Goal: Ask a question

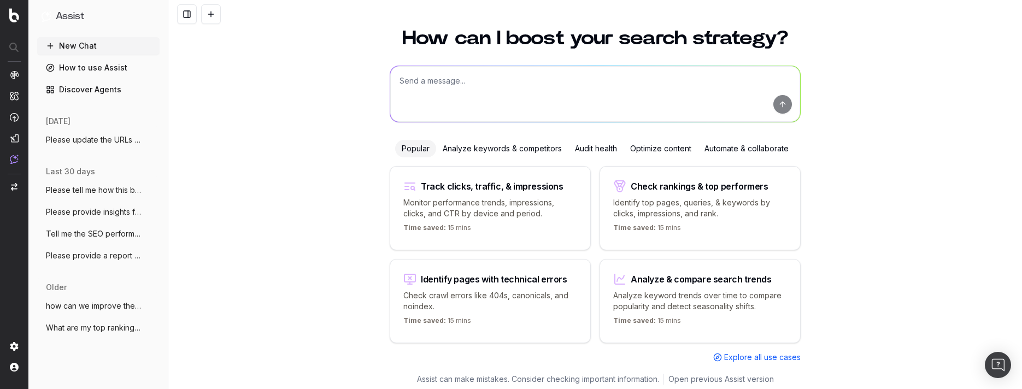
scroll to position [35, 0]
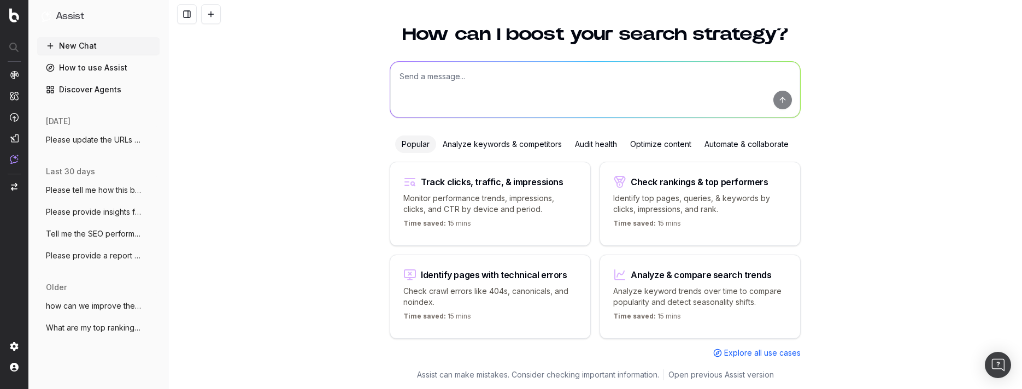
click at [638, 95] on textarea at bounding box center [595, 90] width 410 height 56
paste textarea "[URL][DOMAIN_NAME]"
click at [545, 75] on textarea "how can this blog be better optimized for [URL][DOMAIN_NAME]" at bounding box center [595, 90] width 410 height 56
paste textarea "Electrical Failure Analysis"
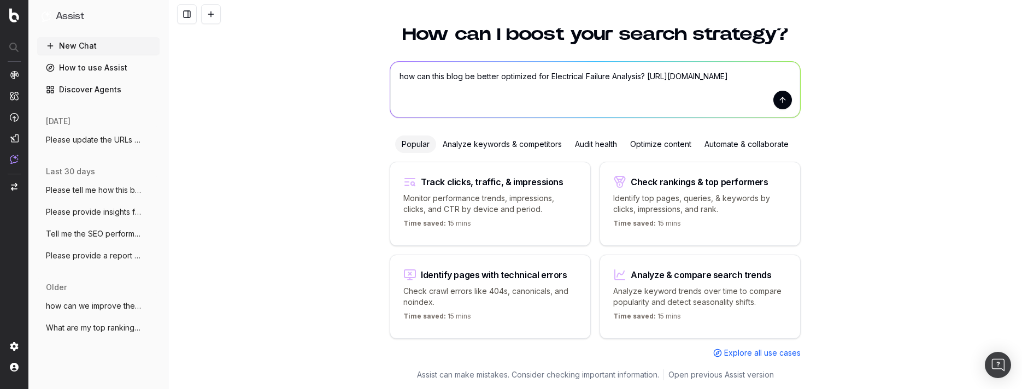
type textarea "how can this blog be better optimized for Electrical Failure Analysis? [URL][DO…"
click at [775, 104] on button "submit" at bounding box center [782, 100] width 19 height 19
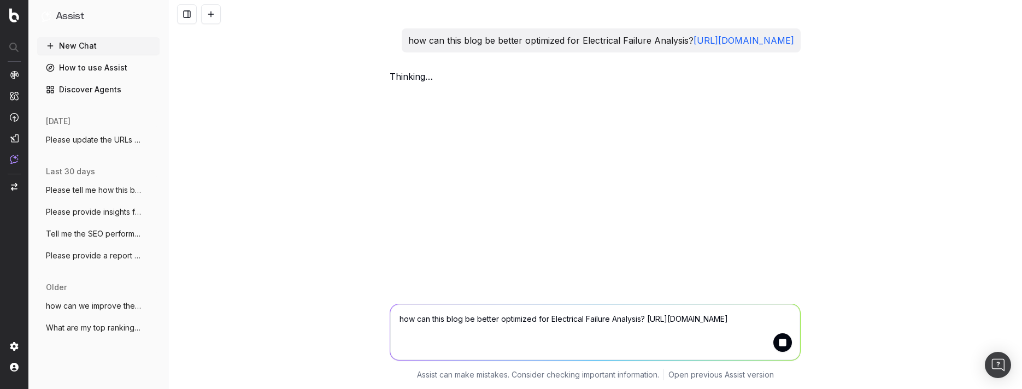
scroll to position [0, 0]
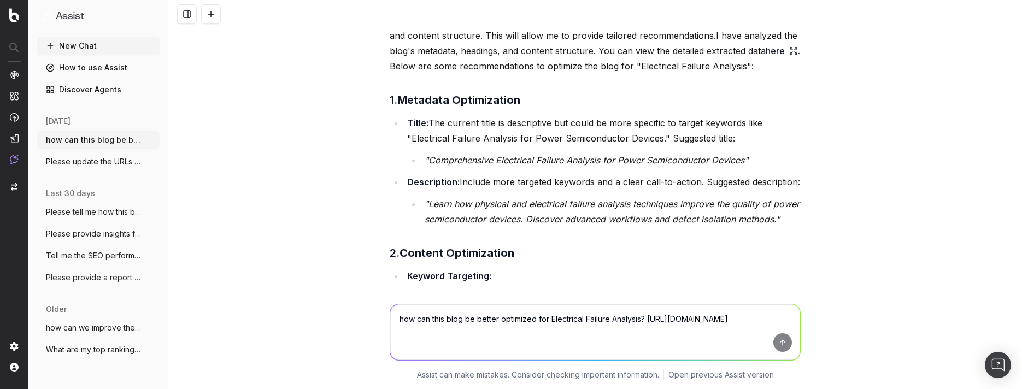
scroll to position [179, 0]
